Goal: Transaction & Acquisition: Purchase product/service

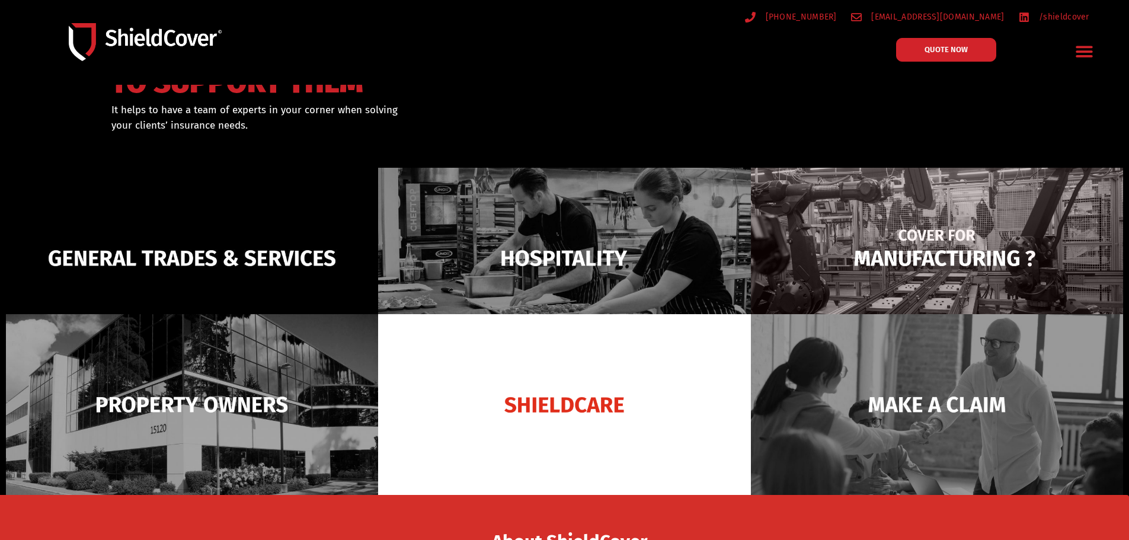
click at [928, 253] on img at bounding box center [937, 258] width 372 height 181
click at [929, 238] on img at bounding box center [937, 258] width 372 height 181
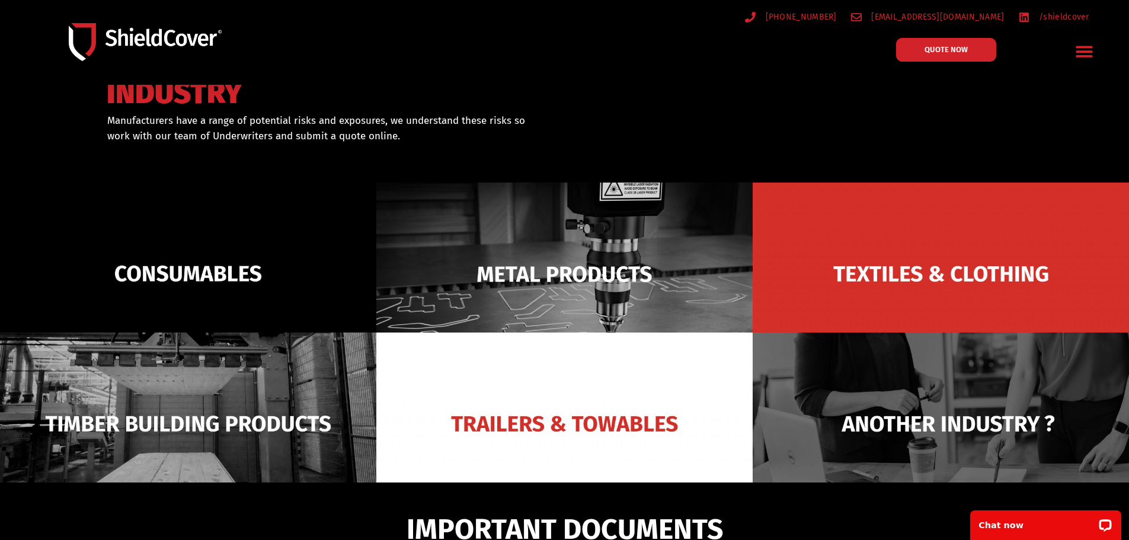
scroll to position [118, 0]
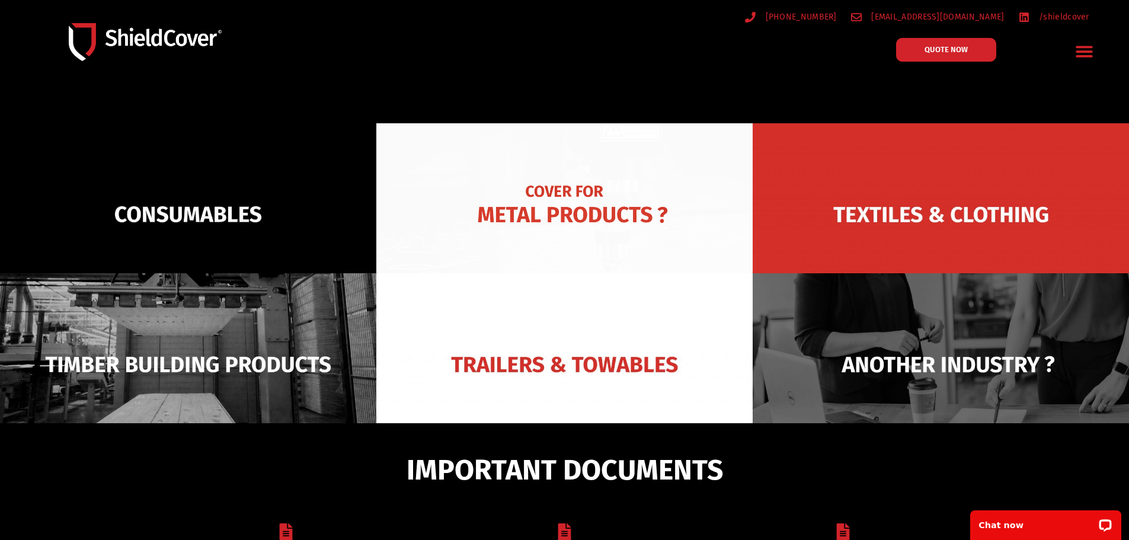
click at [534, 201] on img at bounding box center [564, 214] width 376 height 182
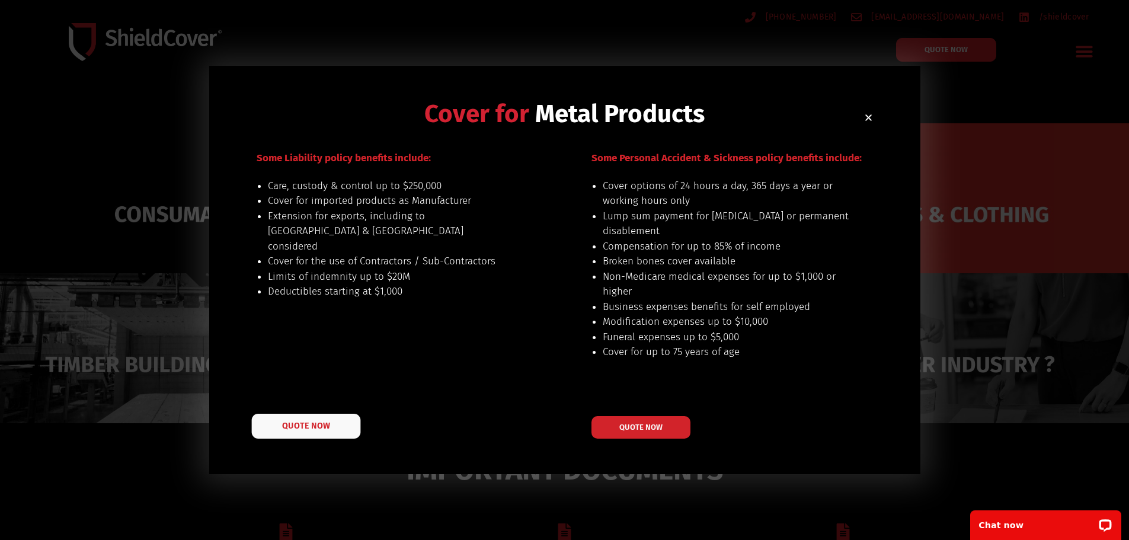
click at [298, 422] on span "QUOTE NOW" at bounding box center [305, 426] width 47 height 8
